Goal: Obtain resource: Download file/media

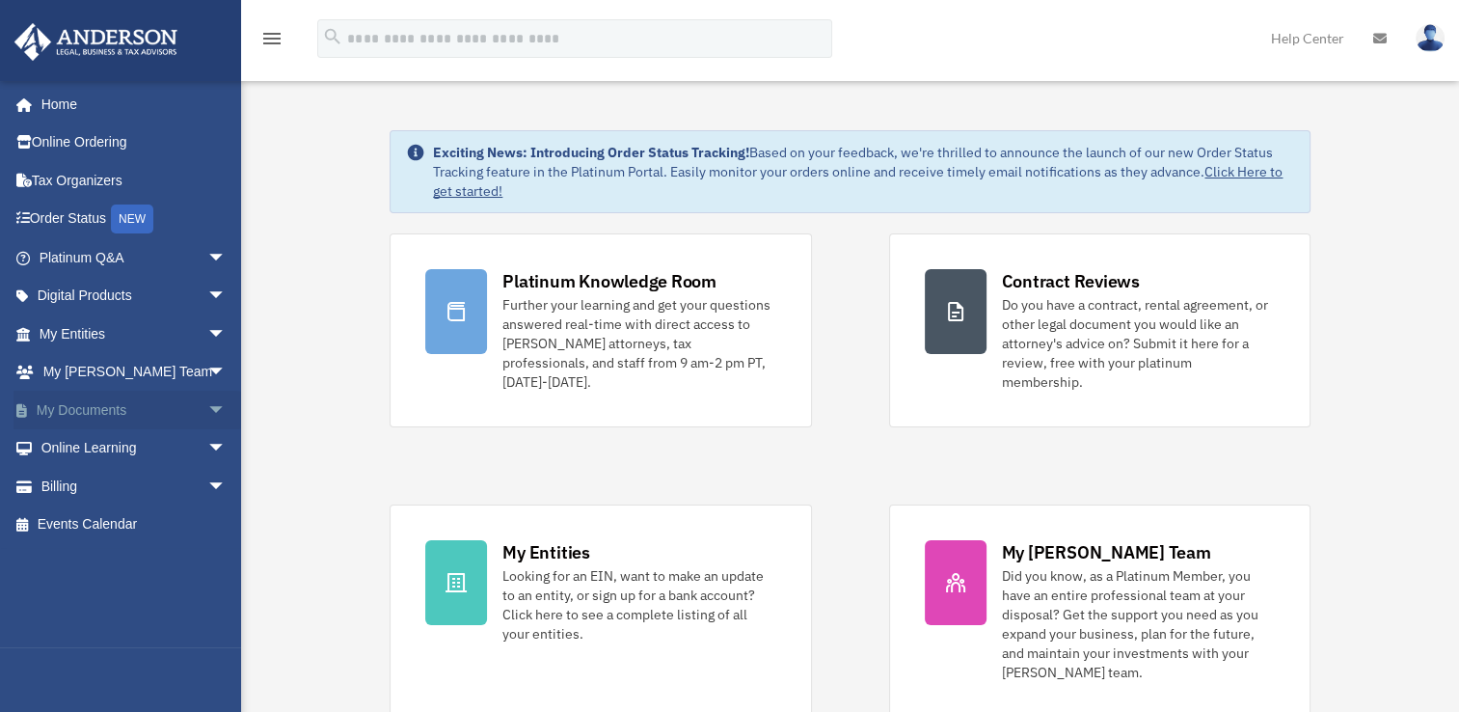
click at [207, 409] on span "arrow_drop_down" at bounding box center [226, 411] width 39 height 40
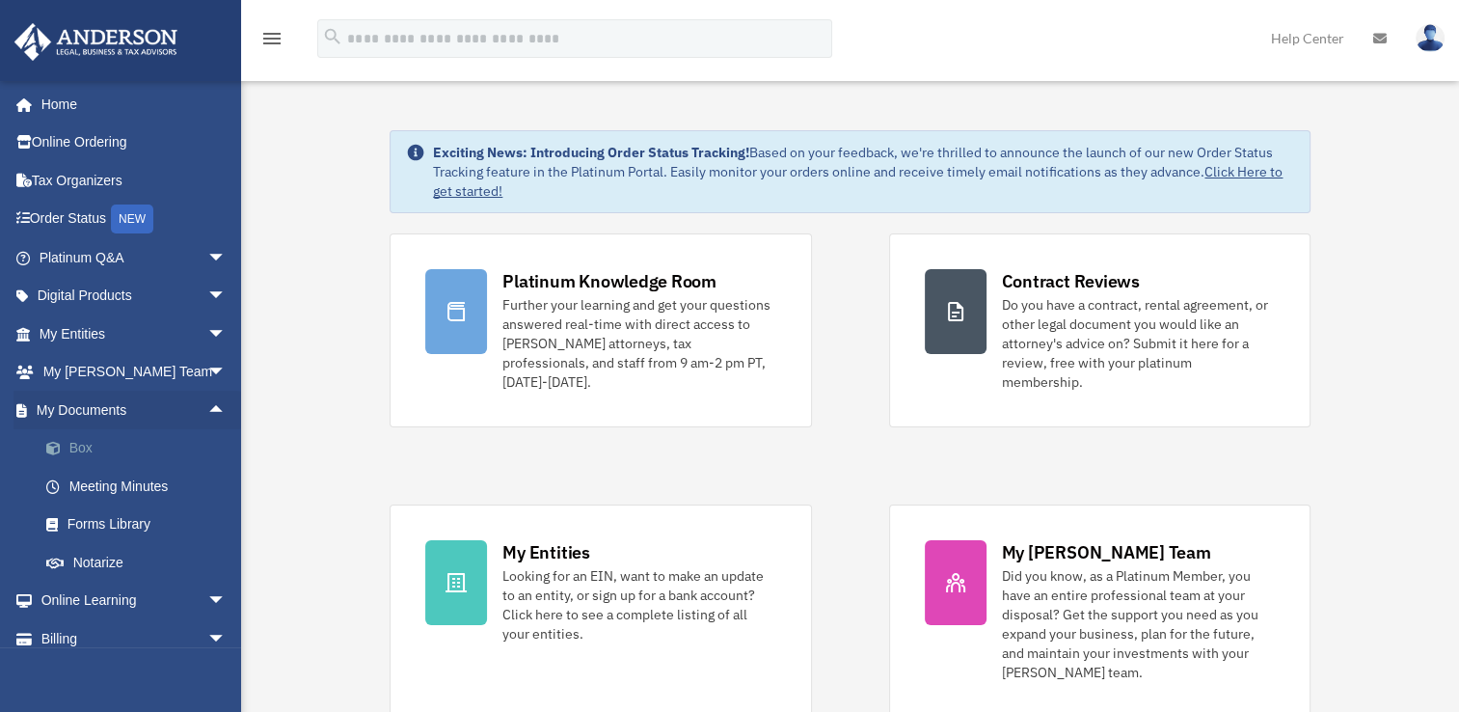
click at [86, 447] on link "Box" at bounding box center [141, 448] width 229 height 39
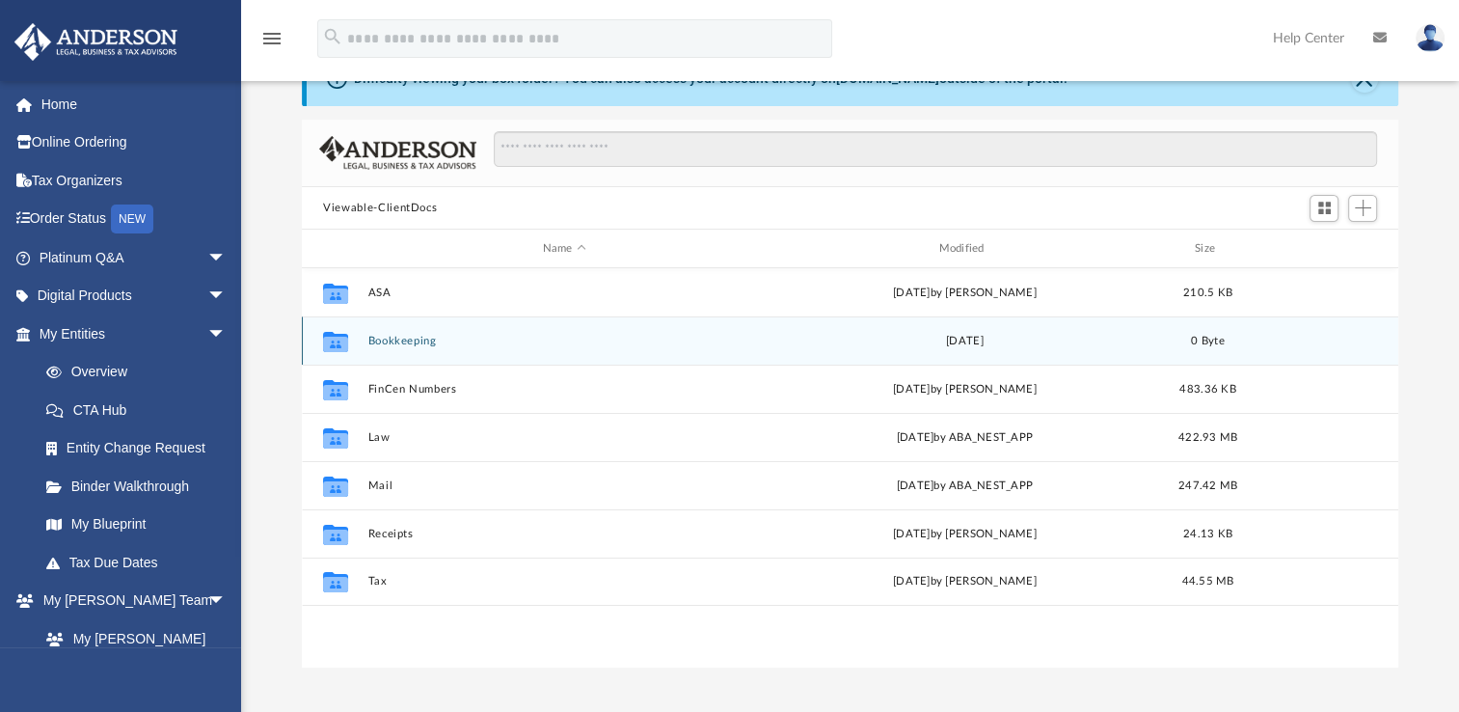
scroll to position [96, 0]
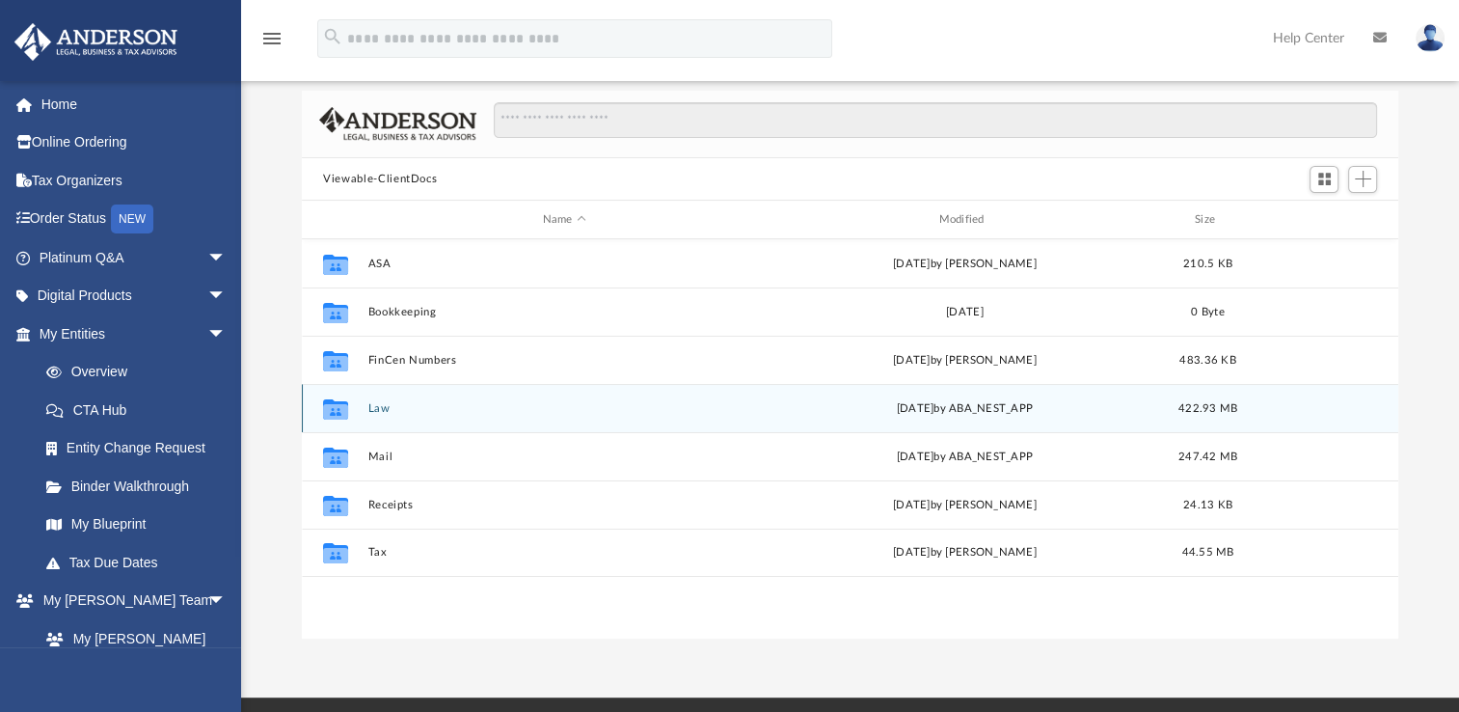
click at [377, 403] on button "Law" at bounding box center [564, 408] width 393 height 13
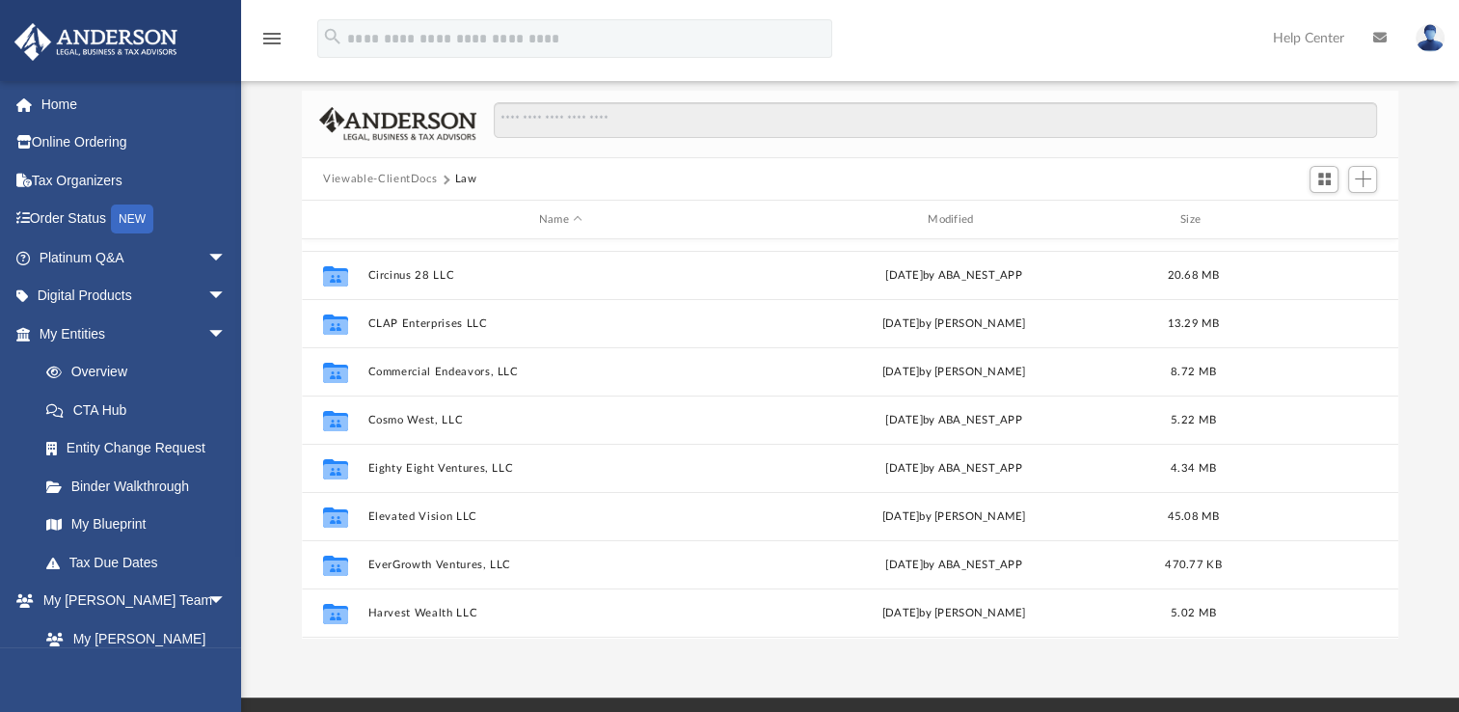
scroll to position [386, 0]
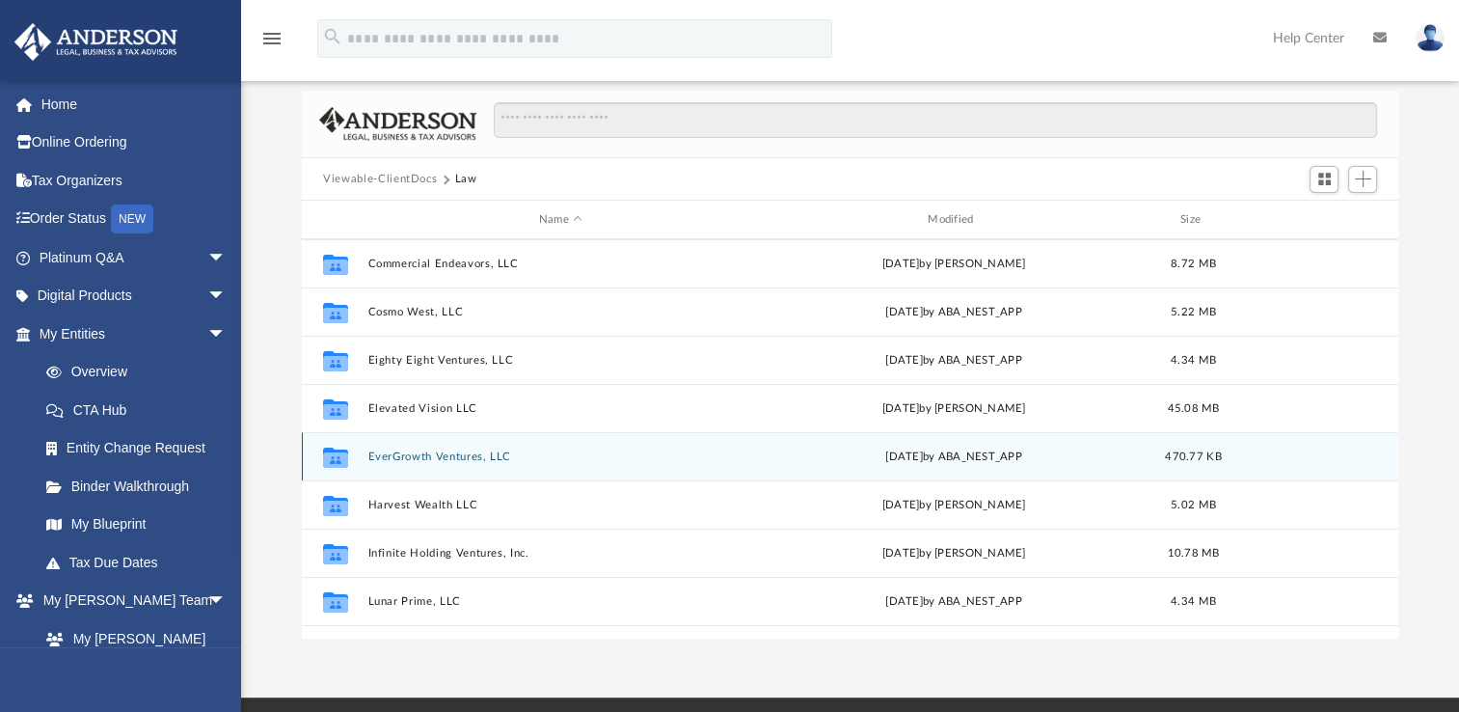
click at [428, 464] on div "Collaborated Folder EverGrowth Ventures, LLC [DATE] by ABA_NEST_APP 470.77 KB" at bounding box center [850, 456] width 1097 height 48
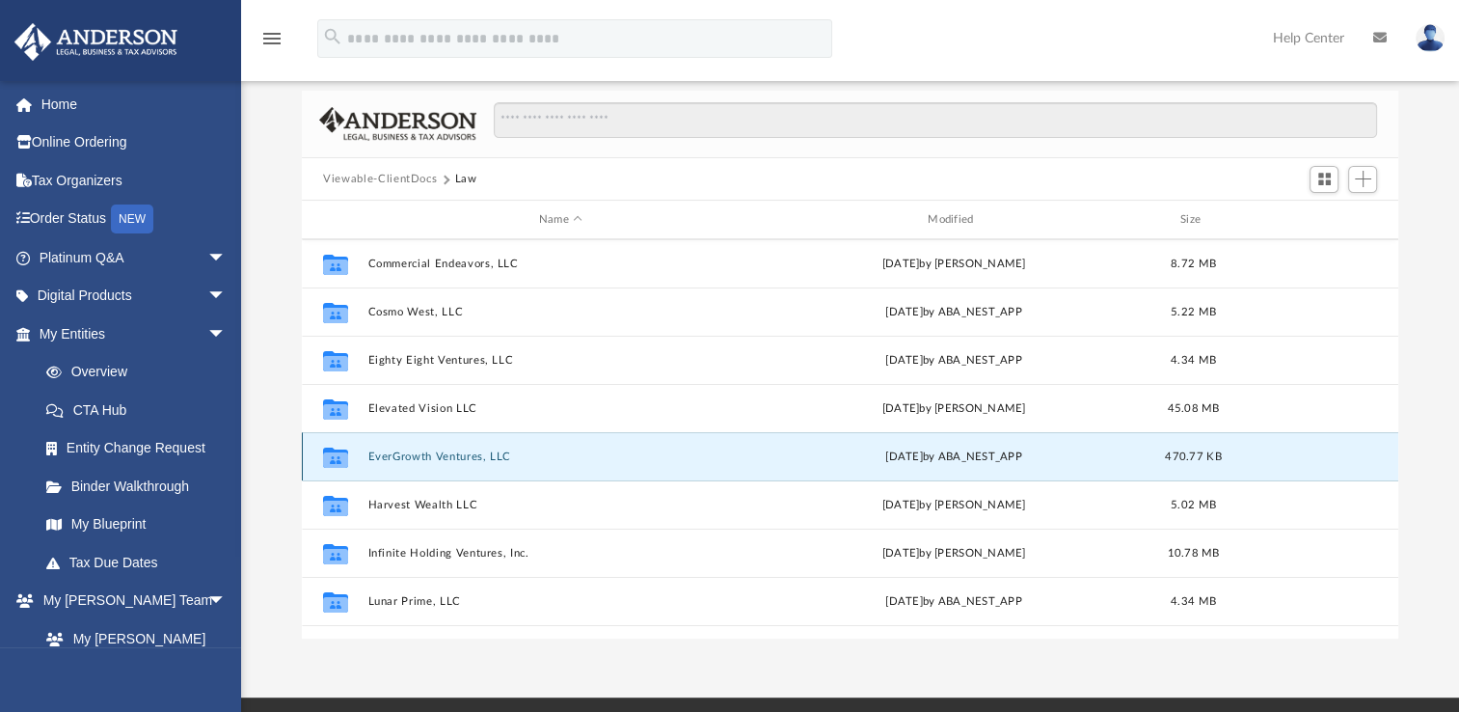
click at [438, 462] on button "EverGrowth Ventures, LLC" at bounding box center [560, 456] width 385 height 13
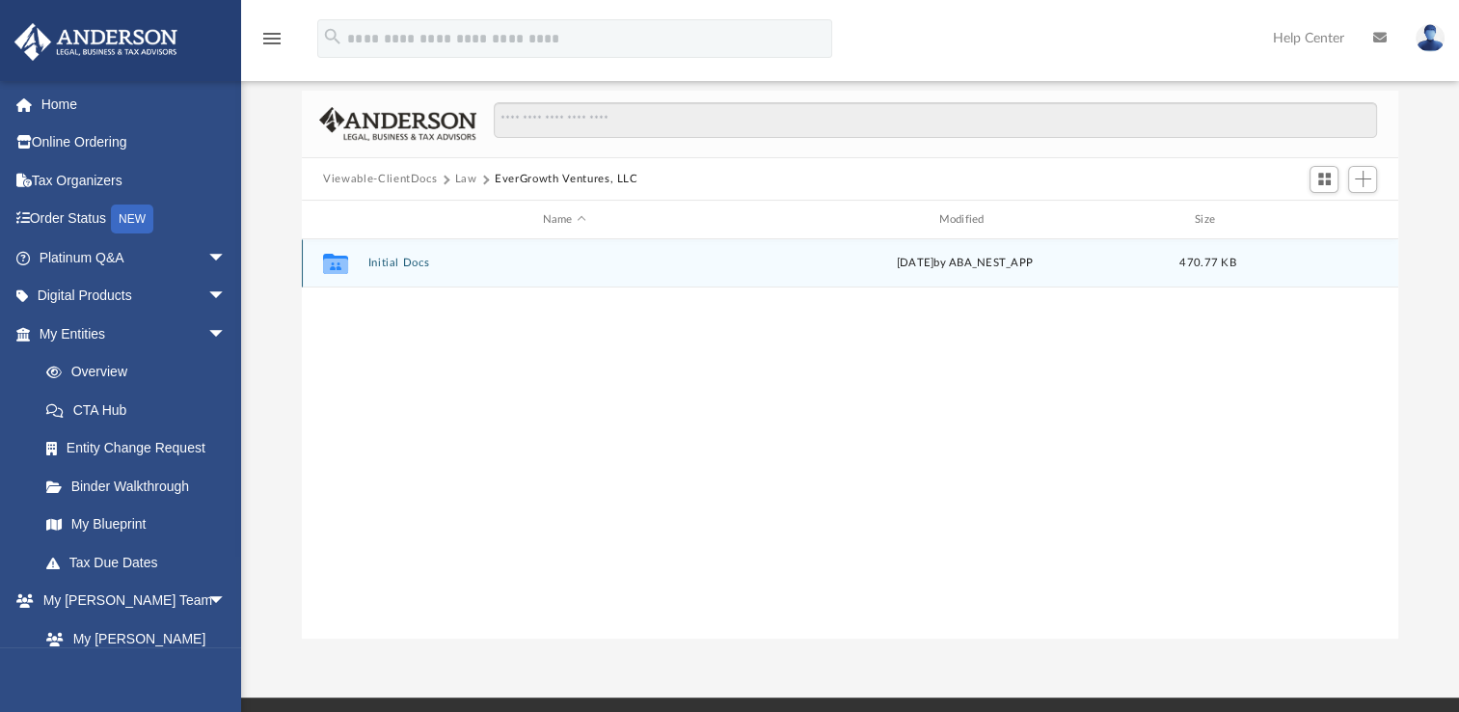
click at [402, 265] on button "Initial Docs" at bounding box center [564, 263] width 393 height 13
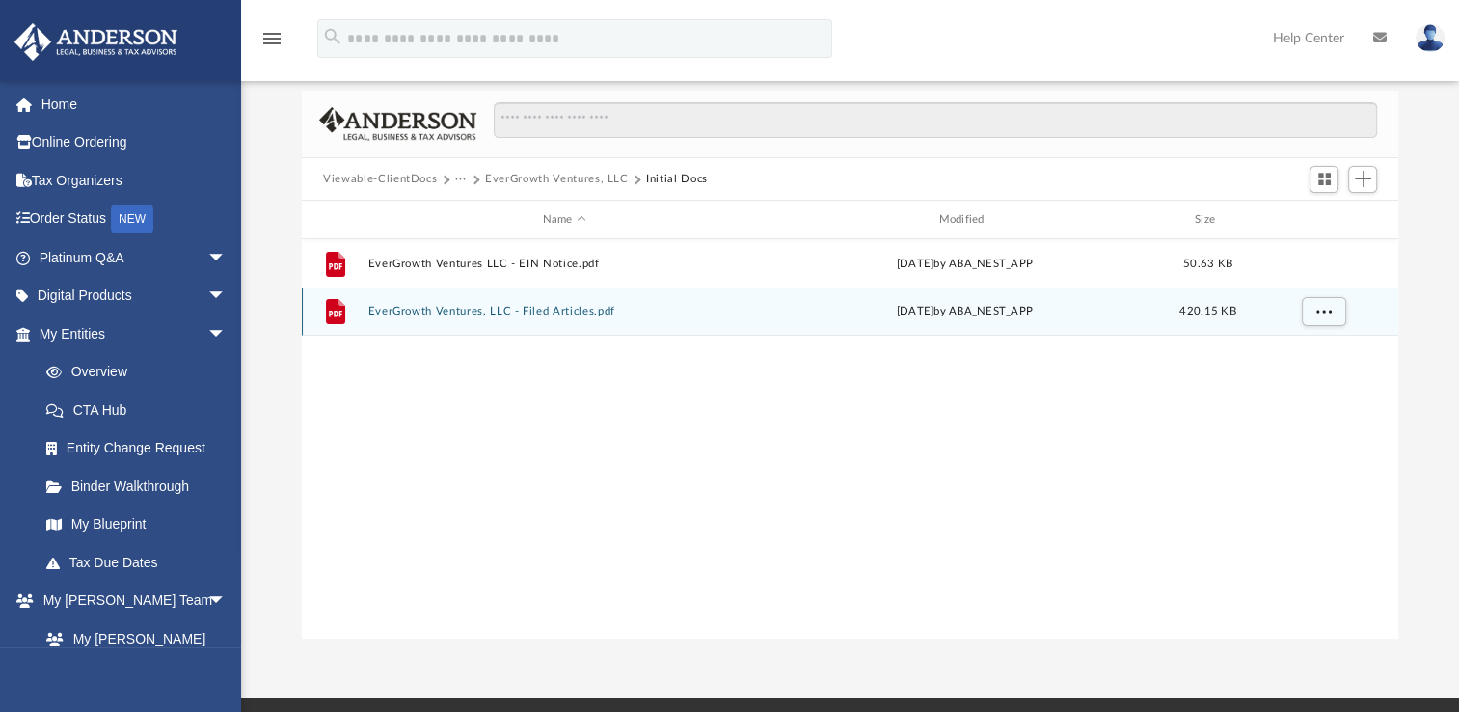
click at [519, 312] on button "EverGrowth Ventures, LLC - Filed Articles.pdf" at bounding box center [564, 311] width 393 height 13
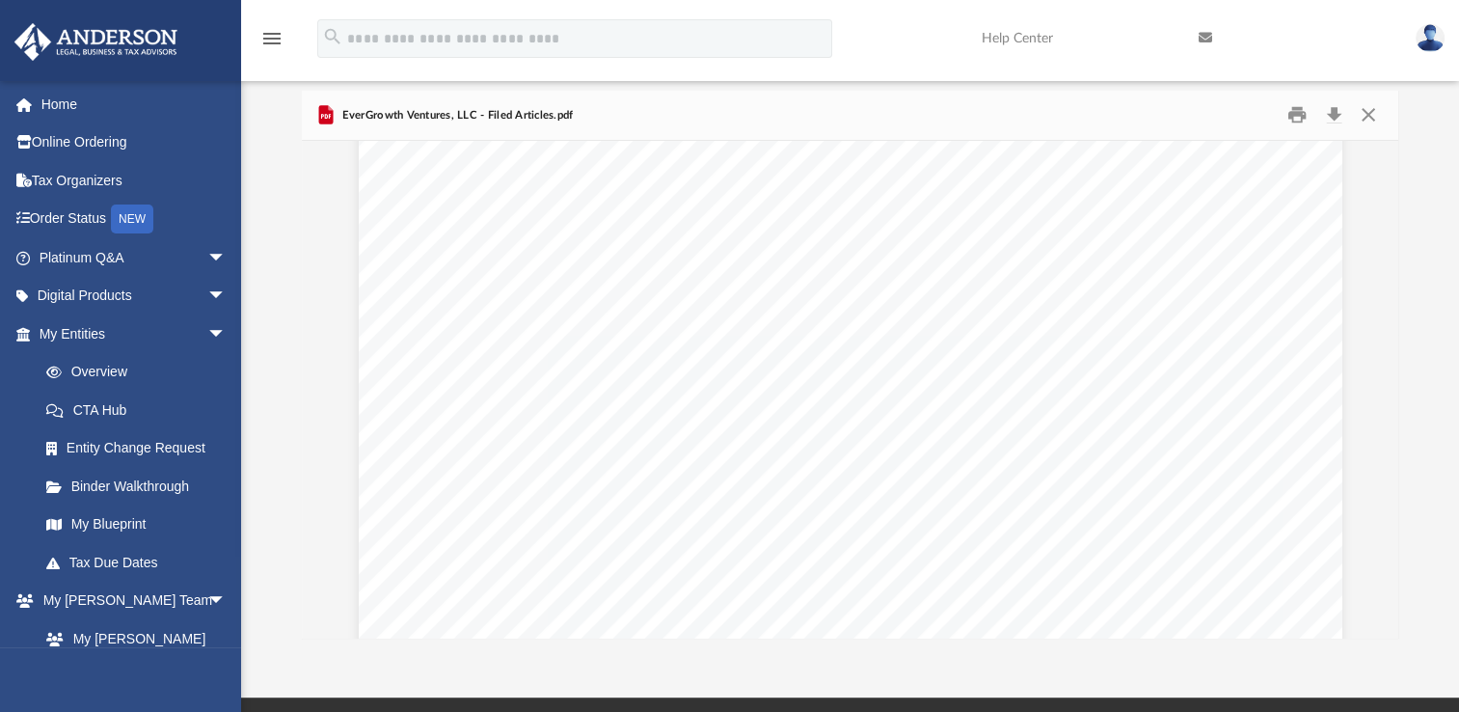
scroll to position [1543, 0]
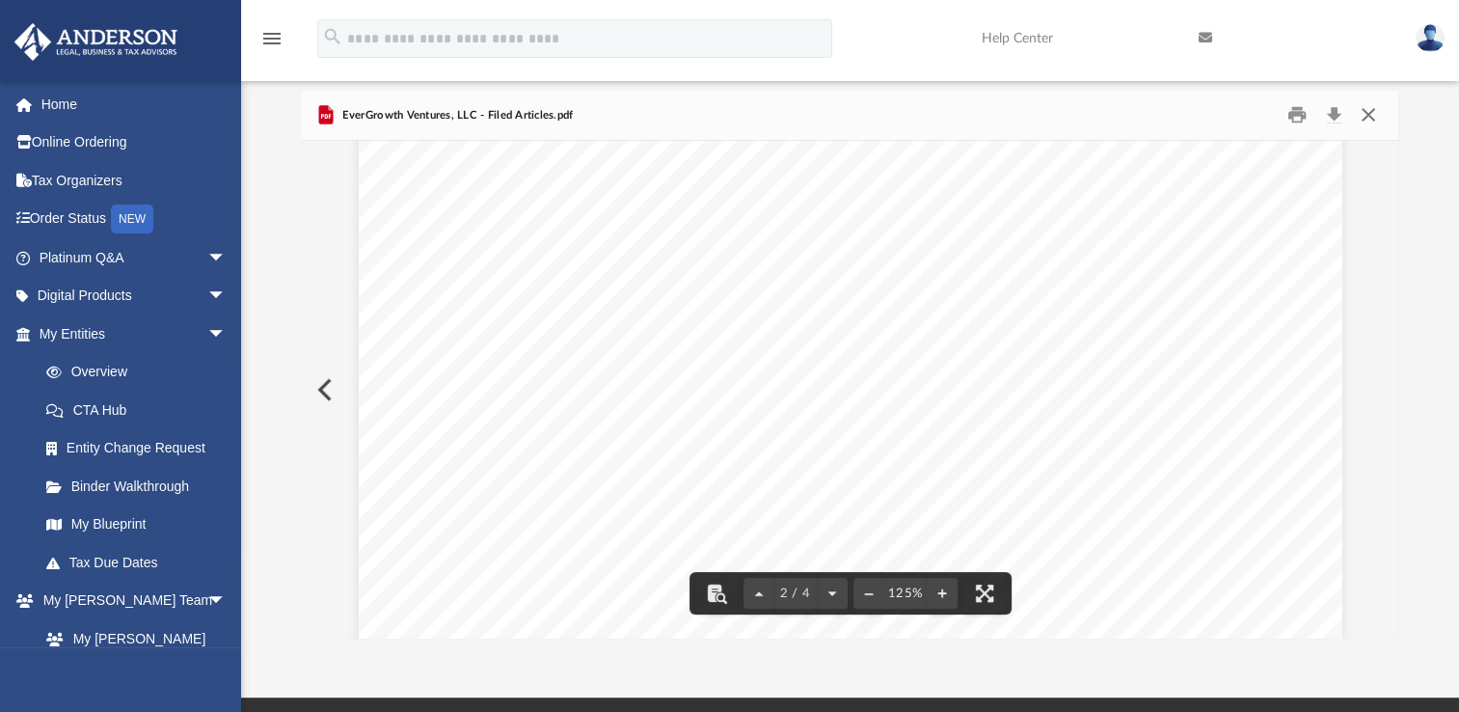
click at [1369, 112] on button "Close" at bounding box center [1367, 115] width 35 height 30
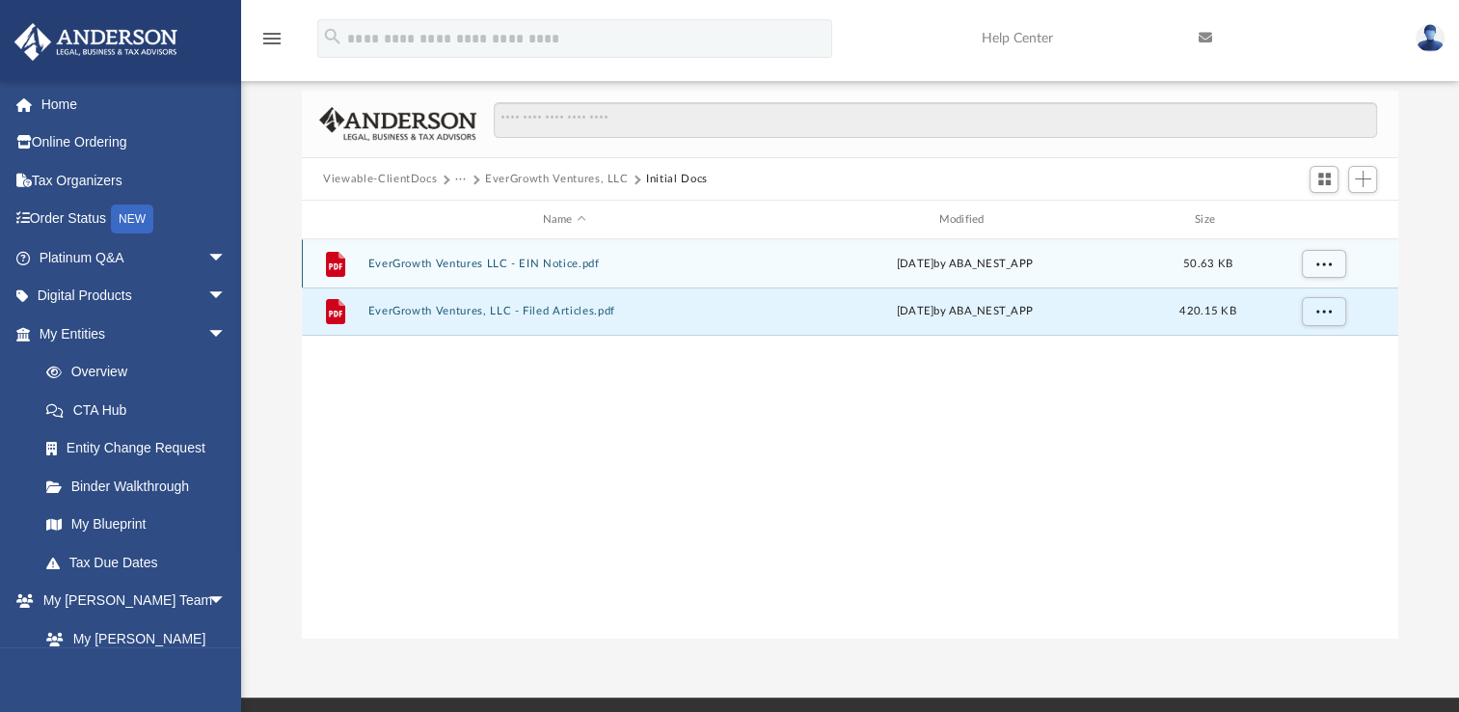
click at [450, 267] on button "EverGrowth Ventures LLC - EIN Notice.pdf" at bounding box center [564, 264] width 393 height 13
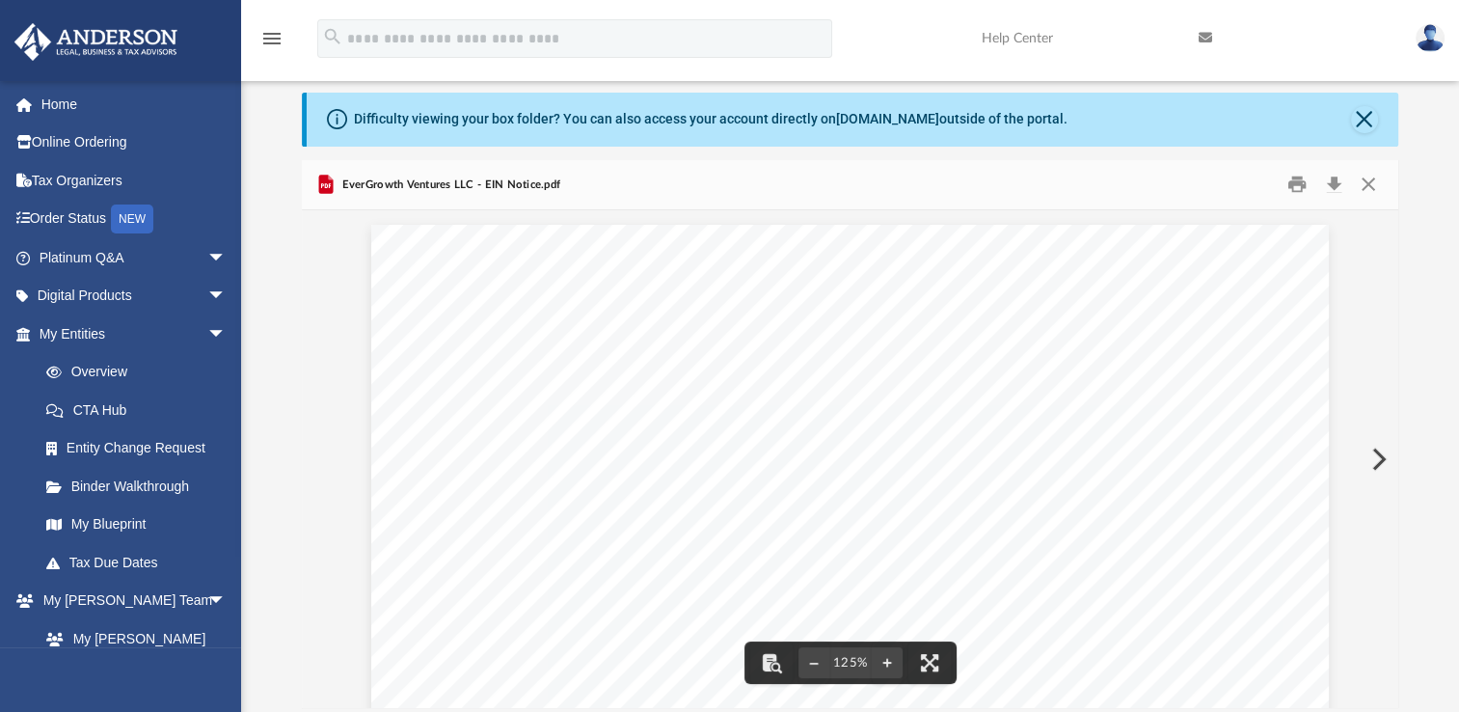
scroll to position [0, 0]
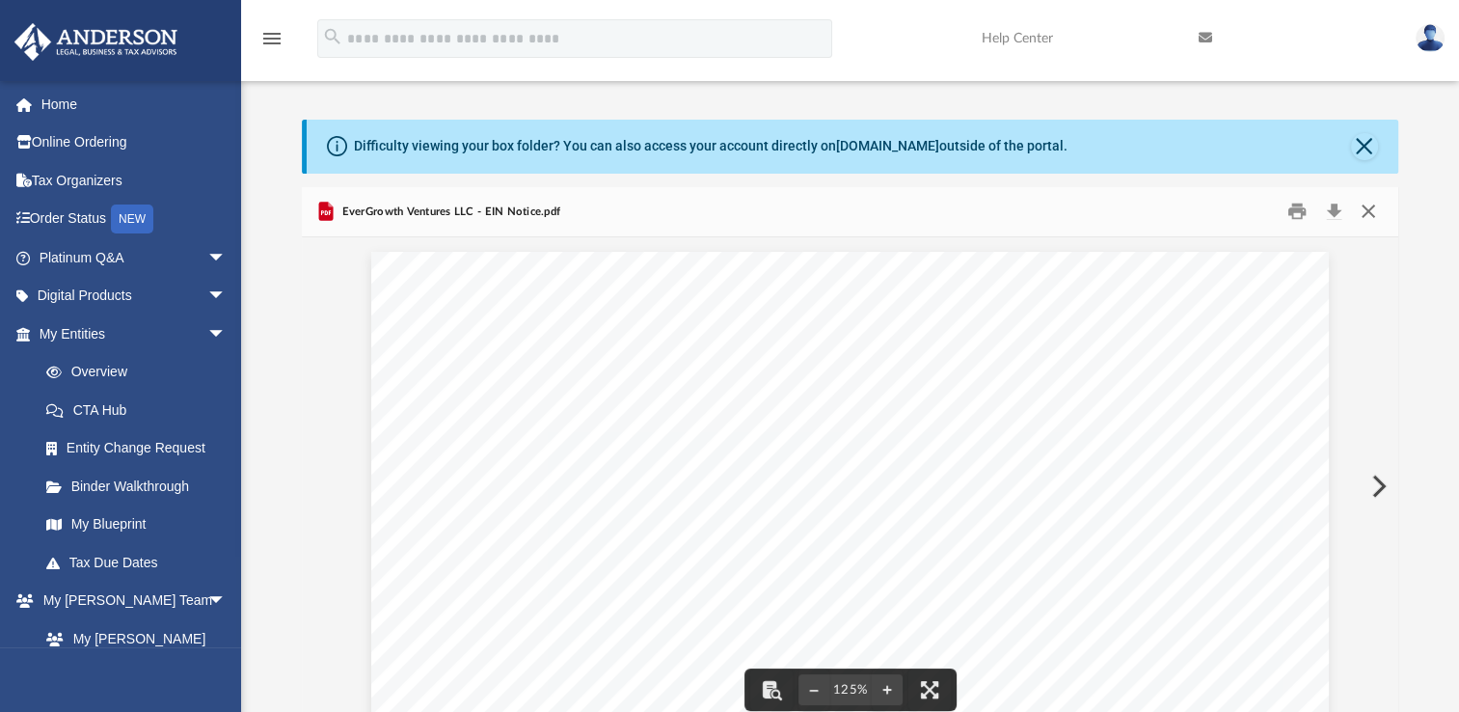
click at [1369, 213] on button "Close" at bounding box center [1367, 212] width 35 height 30
